Goal: Task Accomplishment & Management: Use online tool/utility

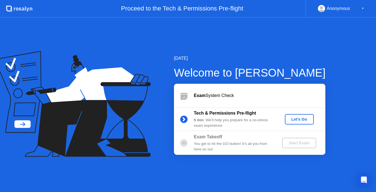
click at [207, 97] on div "Exam System Check" at bounding box center [259, 95] width 131 height 7
click at [210, 95] on div "Exam System Check" at bounding box center [259, 95] width 131 height 7
click at [218, 112] on b "Tech & Permissions Pre-flight" at bounding box center [225, 113] width 62 height 5
click at [295, 119] on div "Let's Go" at bounding box center [299, 119] width 24 height 4
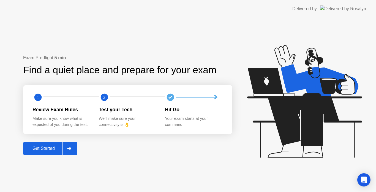
click at [40, 148] on div "Get Started" at bounding box center [44, 148] width 38 height 5
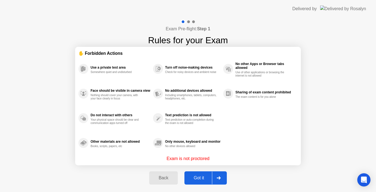
click at [198, 177] on div "Got it" at bounding box center [199, 177] width 26 height 5
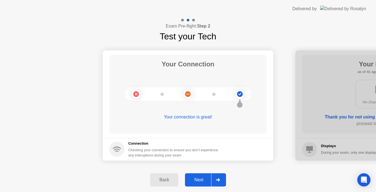
click at [190, 71] on div "Your Connection" at bounding box center [187, 66] width 53 height 15
click at [201, 178] on div "Next" at bounding box center [198, 179] width 24 height 5
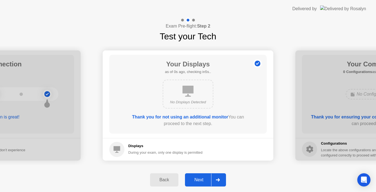
click at [199, 180] on div "Next" at bounding box center [198, 179] width 24 height 5
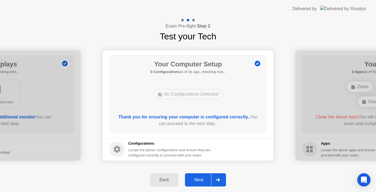
click at [195, 178] on div "Next" at bounding box center [198, 179] width 24 height 5
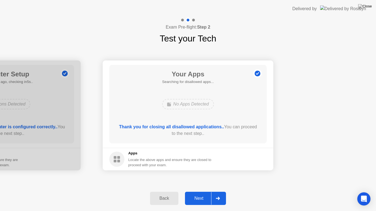
click at [198, 191] on div "Next" at bounding box center [198, 198] width 24 height 5
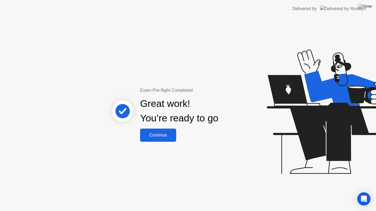
click at [163, 138] on div "Continue" at bounding box center [158, 135] width 33 height 5
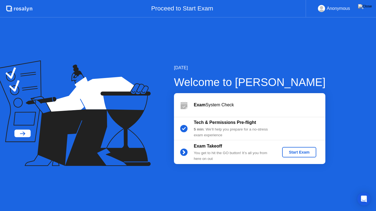
click at [298, 154] on div "Start Exam" at bounding box center [298, 152] width 29 height 4
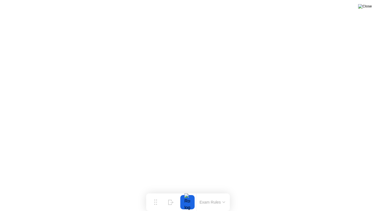
click at [367, 9] on img at bounding box center [365, 6] width 14 height 4
click at [364, 8] on button at bounding box center [364, 6] width 17 height 7
click at [369, 6] on img at bounding box center [365, 6] width 14 height 4
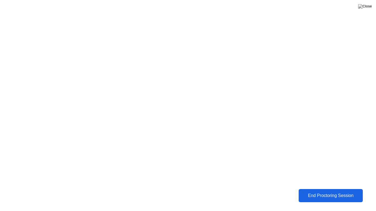
click at [324, 191] on div "End Proctoring Session" at bounding box center [330, 195] width 61 height 5
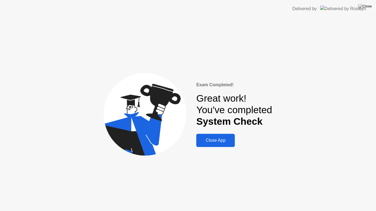
click at [211, 142] on div "Close App" at bounding box center [215, 140] width 35 height 5
